Goal: Book appointment/travel/reservation

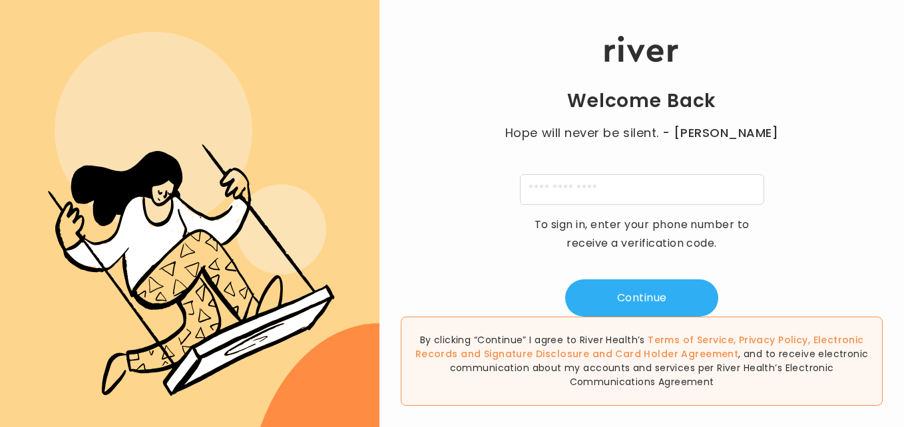
scroll to position [1, 0]
click at [547, 189] on input "tel" at bounding box center [642, 189] width 244 height 31
type input "**********"
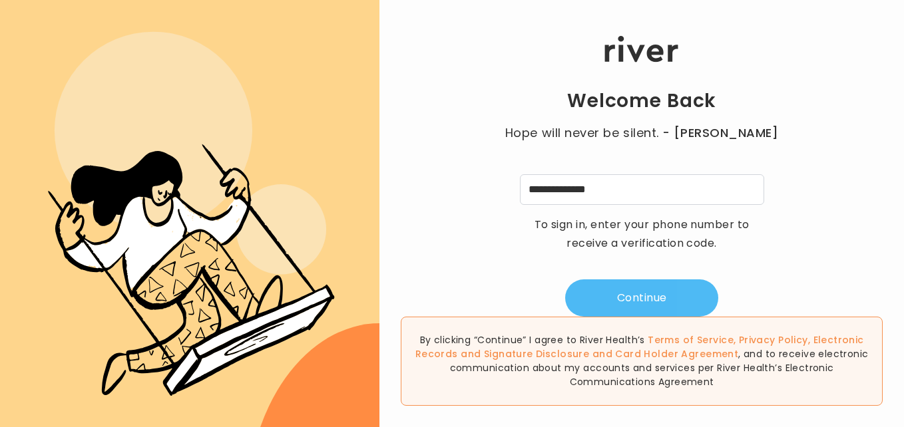
click at [612, 302] on button "Continue" at bounding box center [641, 298] width 153 height 37
type input "*"
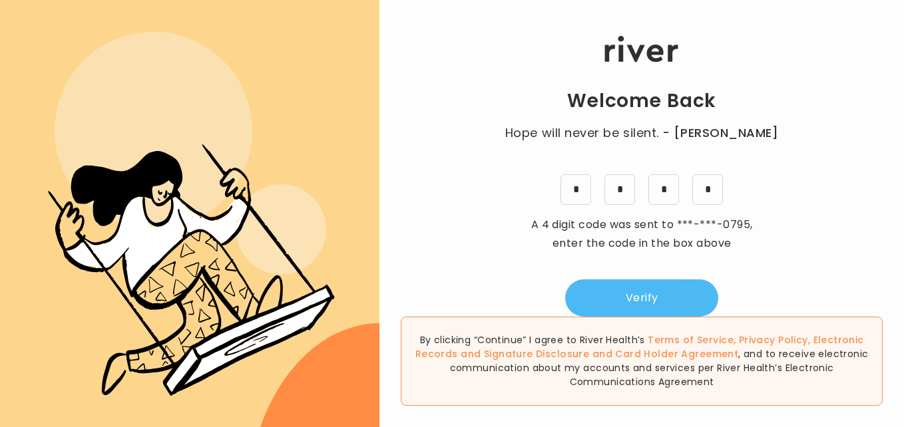
click at [612, 302] on button "Verify" at bounding box center [641, 298] width 153 height 37
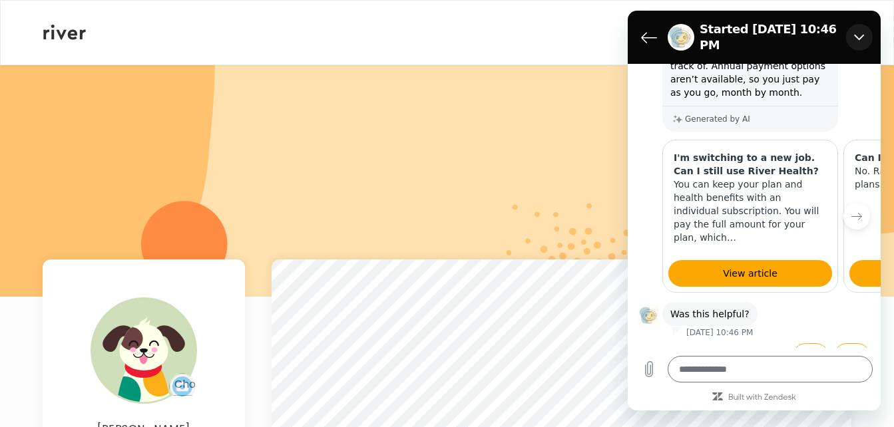
click at [867, 35] on button "Close" at bounding box center [859, 37] width 27 height 27
type textarea "*"
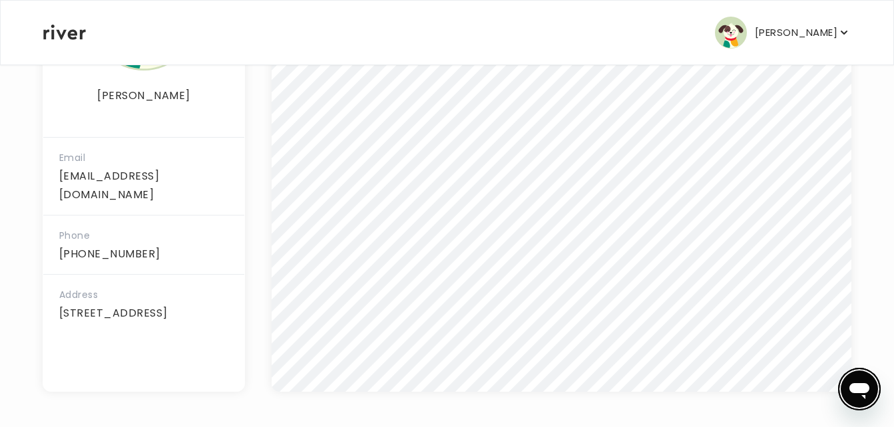
scroll to position [336, 0]
click at [249, 396] on div "[PERSON_NAME] Email [EMAIL_ADDRESS][DOMAIN_NAME] Phone [PHONE_NUMBER] Address […" at bounding box center [447, 77] width 809 height 699
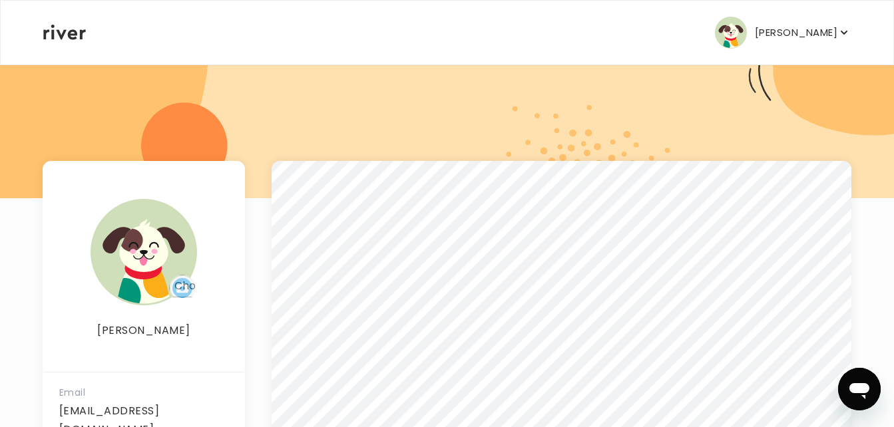
scroll to position [0, 0]
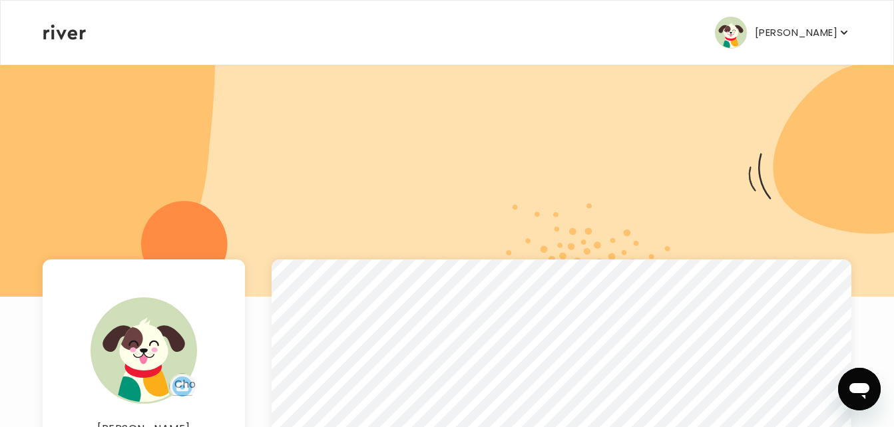
click at [746, 46] on button "[PERSON_NAME]" at bounding box center [783, 33] width 136 height 32
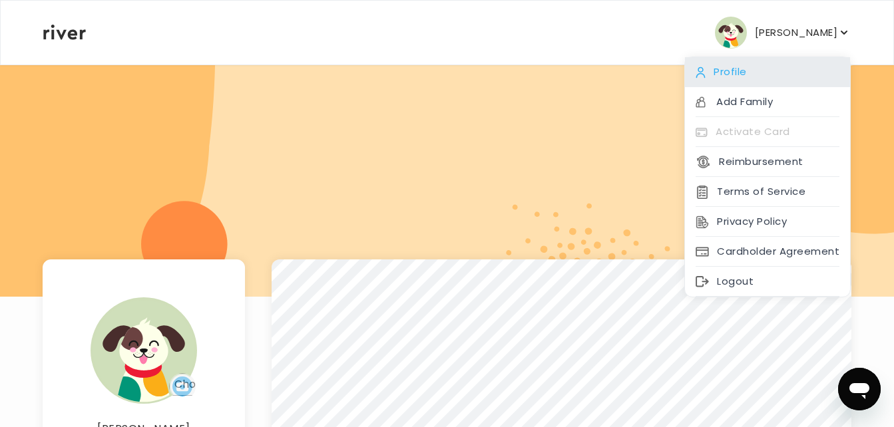
click at [748, 71] on div "Profile" at bounding box center [767, 72] width 165 height 30
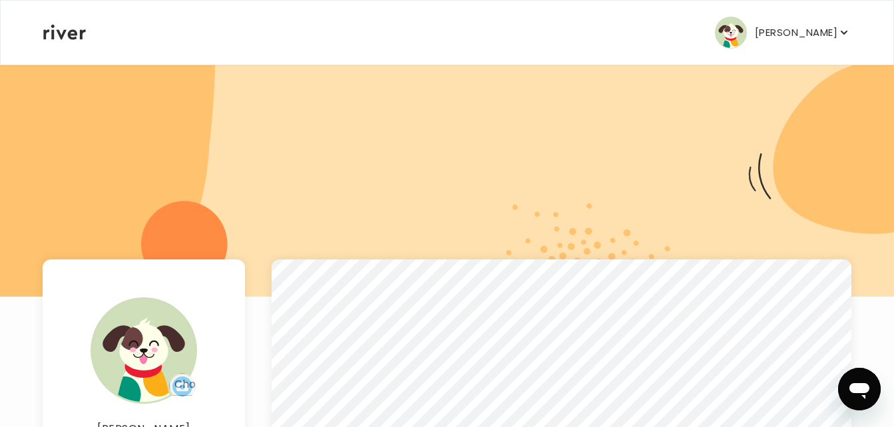
click at [822, 45] on button "[PERSON_NAME]" at bounding box center [783, 33] width 136 height 32
click at [59, 27] on icon at bounding box center [64, 32] width 43 height 15
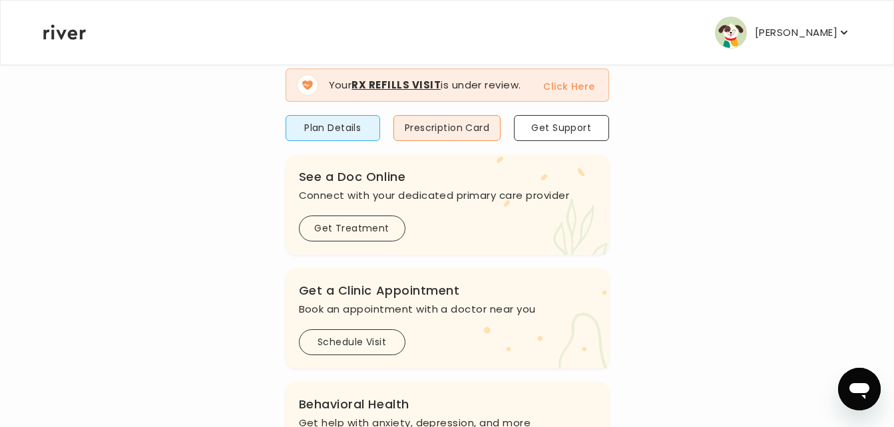
scroll to position [160, 0]
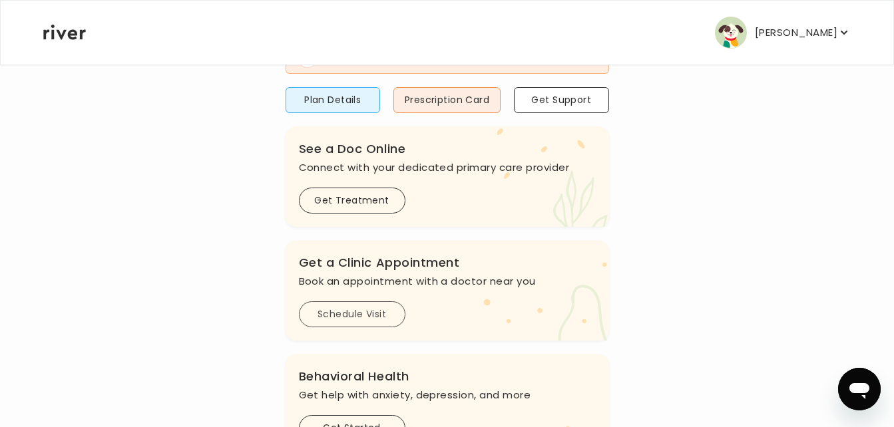
click at [335, 322] on button "Schedule Visit" at bounding box center [352, 315] width 107 height 26
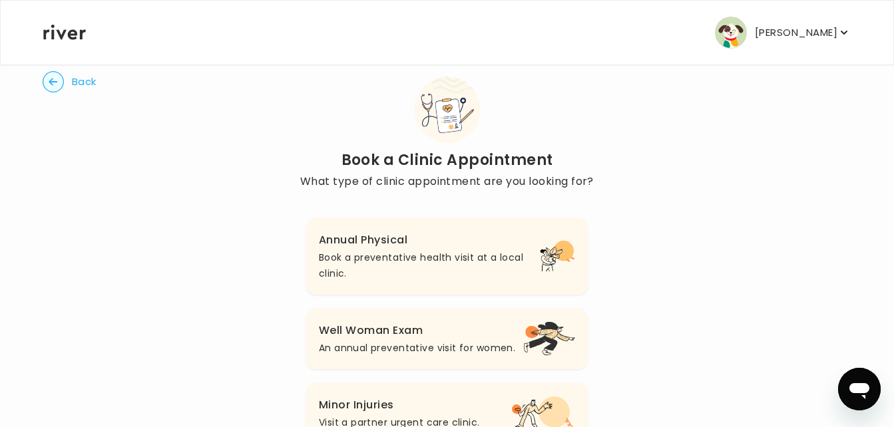
scroll to position [27, 0]
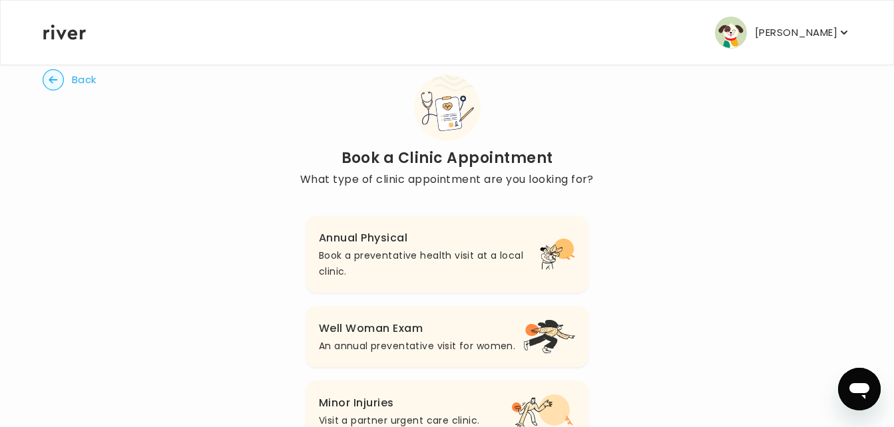
click at [387, 256] on p "Book a preventative health visit at a local clinic." at bounding box center [429, 264] width 221 height 32
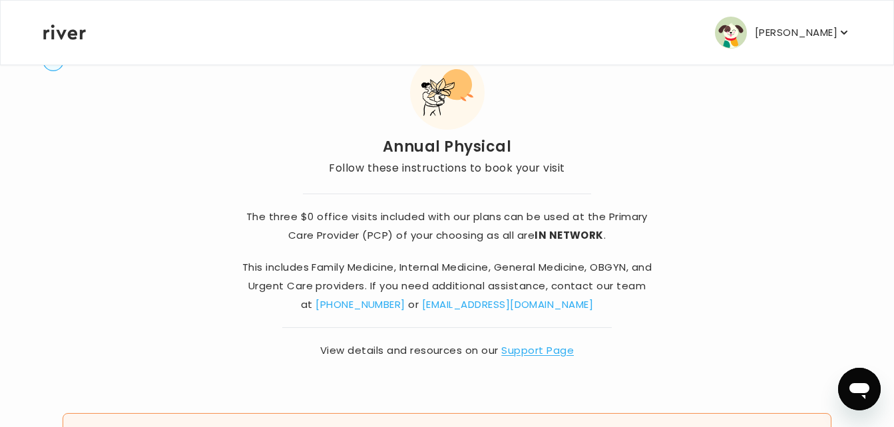
scroll to position [53, 0]
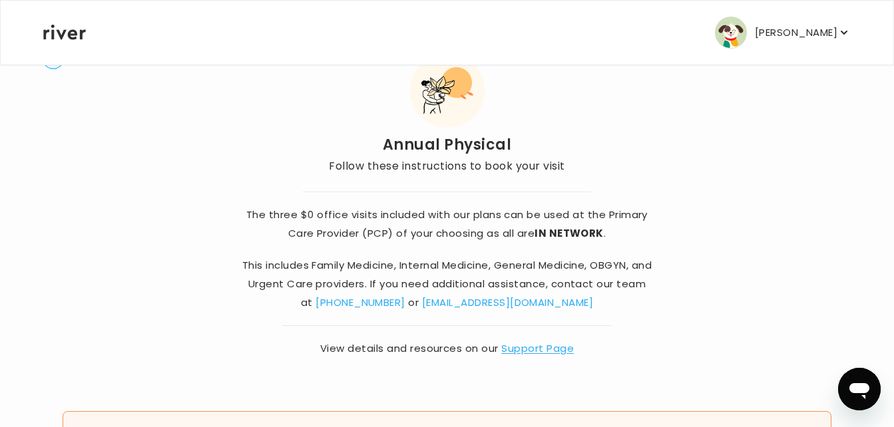
click at [385, 308] on link "[PHONE_NUMBER]" at bounding box center [361, 303] width 90 height 14
